Goal: Task Accomplishment & Management: Manage account settings

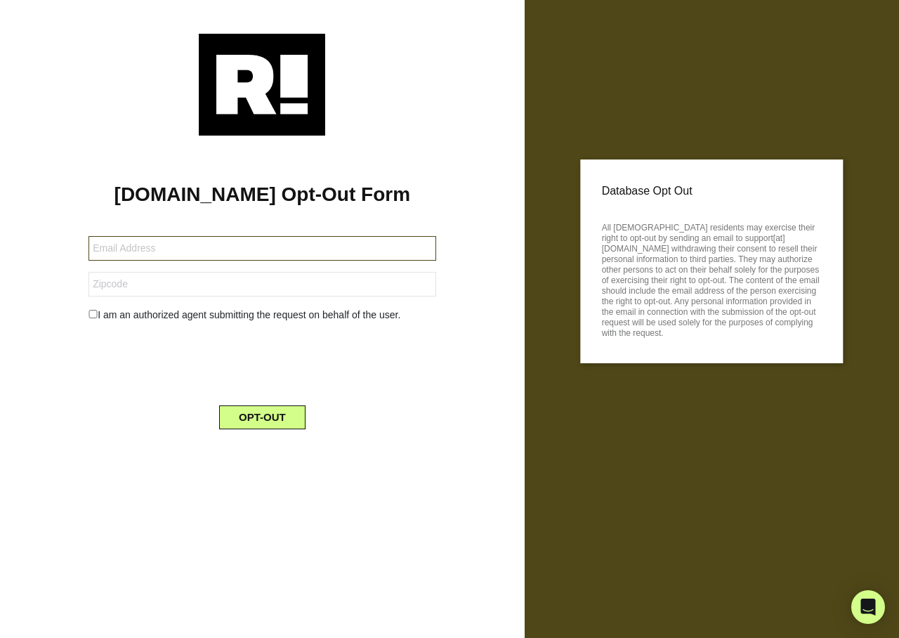
type input "[EMAIL_ADDRESS][DOMAIN_NAME]"
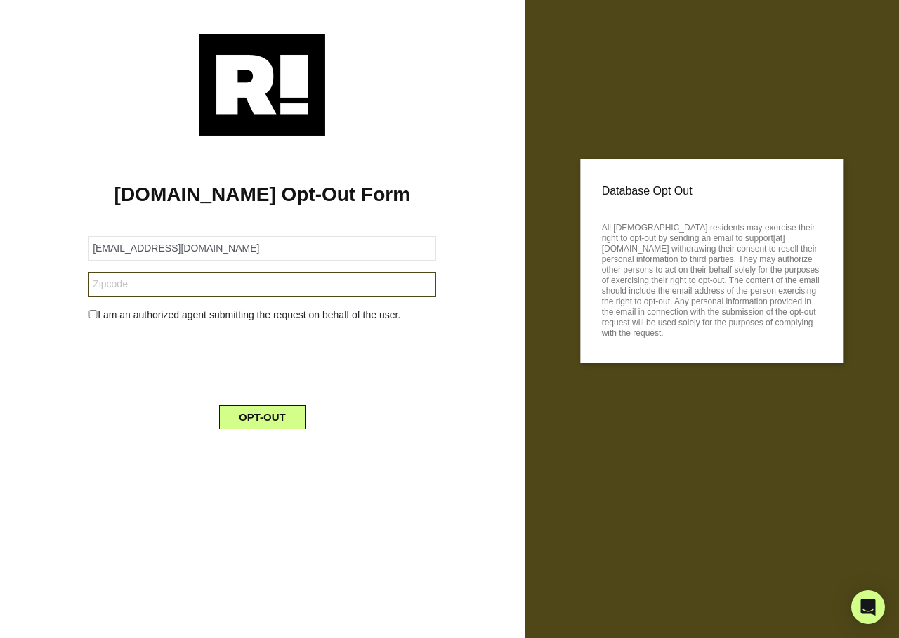
type input "95054"
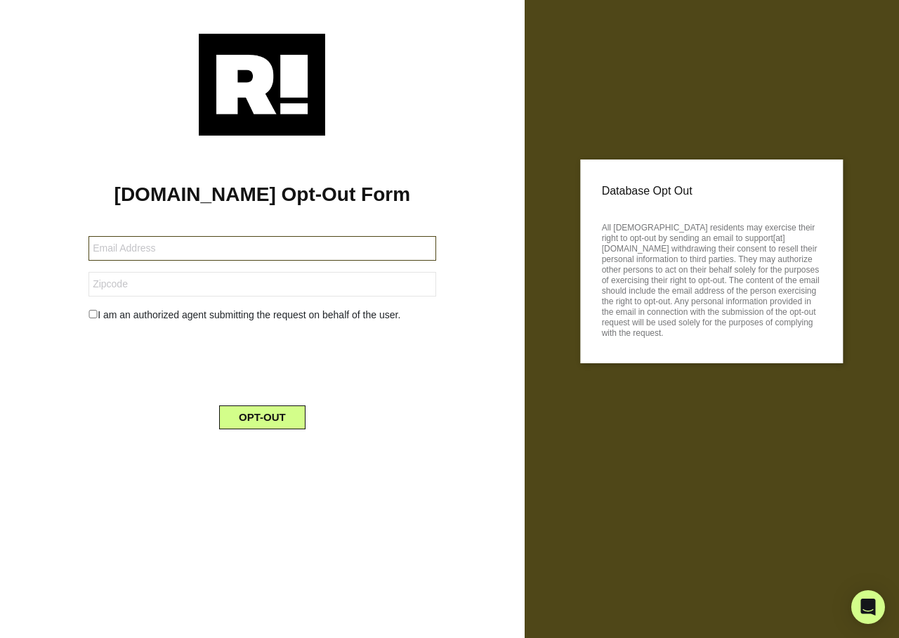
type input "sfbrianp@hotmail.com"
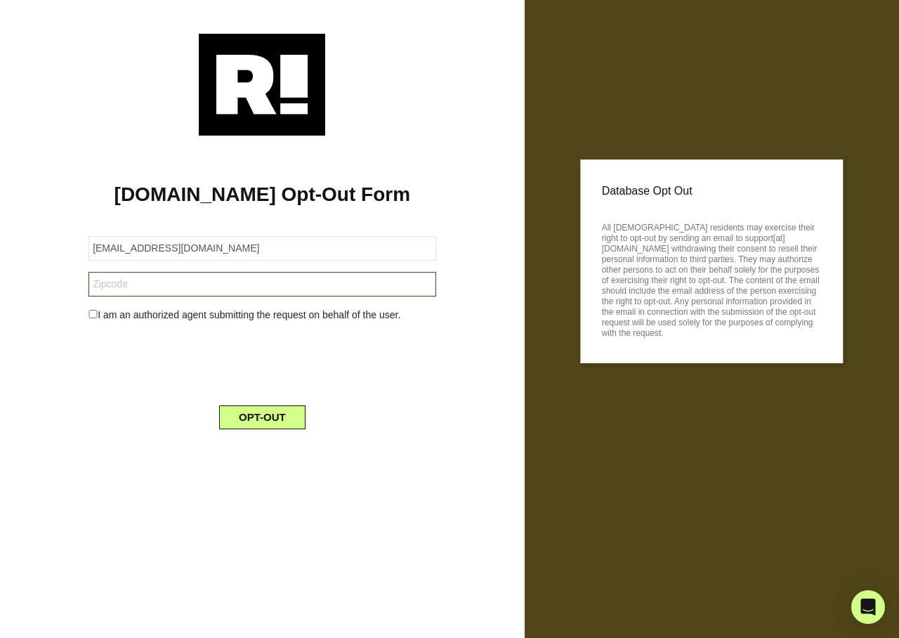
type input "95054"
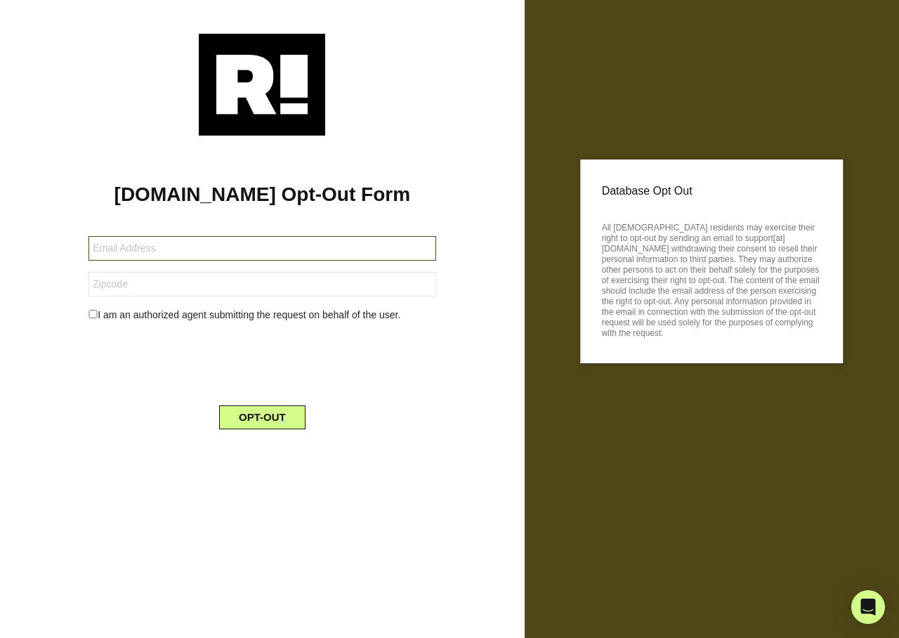
type input "[EMAIL_ADDRESS][DOMAIN_NAME]"
type input "77320"
